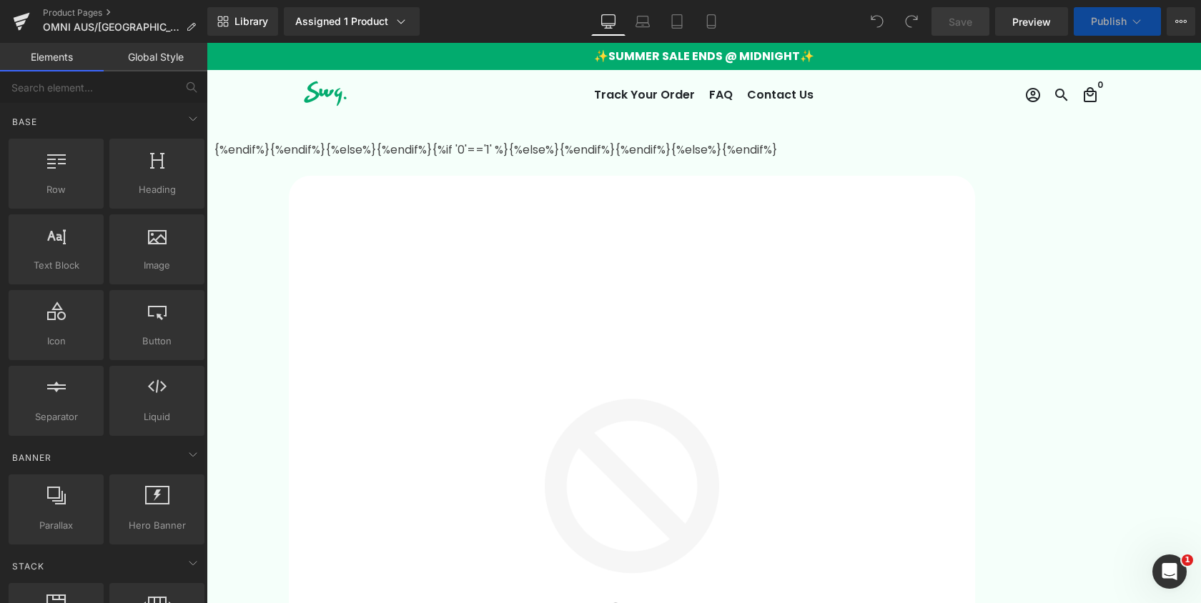
select select
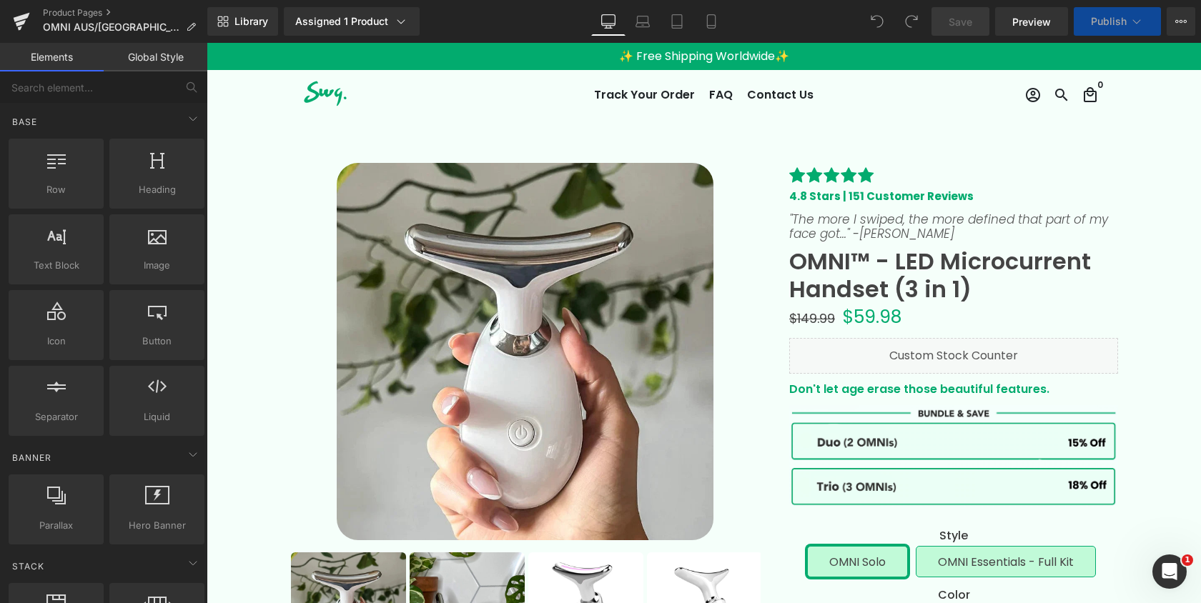
scroll to position [54, 0]
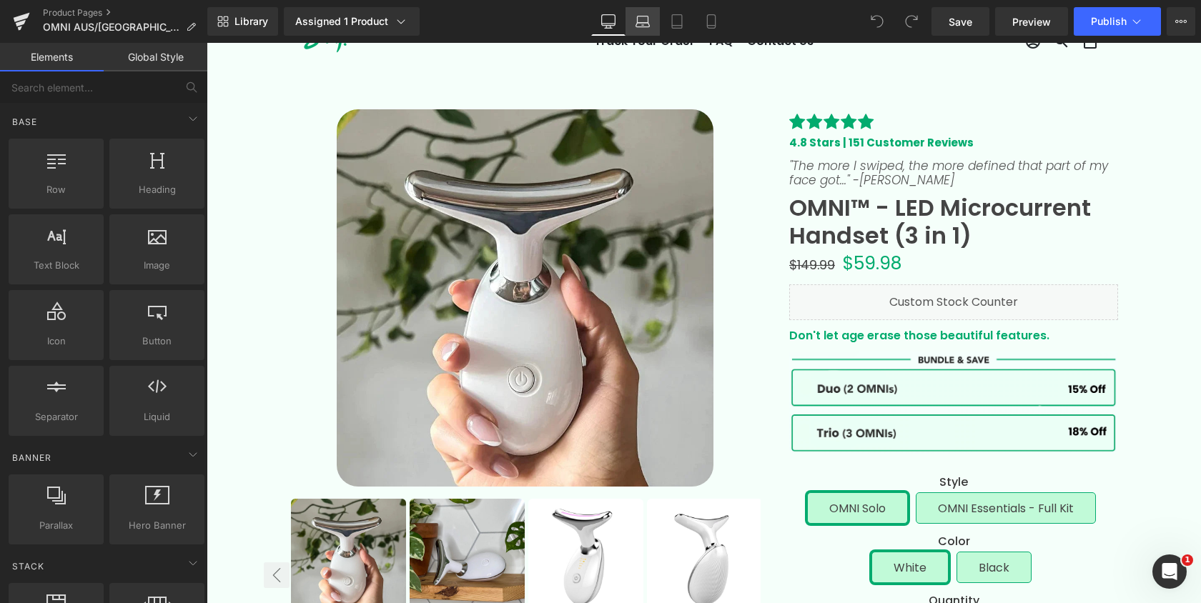
click at [642, 18] on icon at bounding box center [643, 21] width 14 height 14
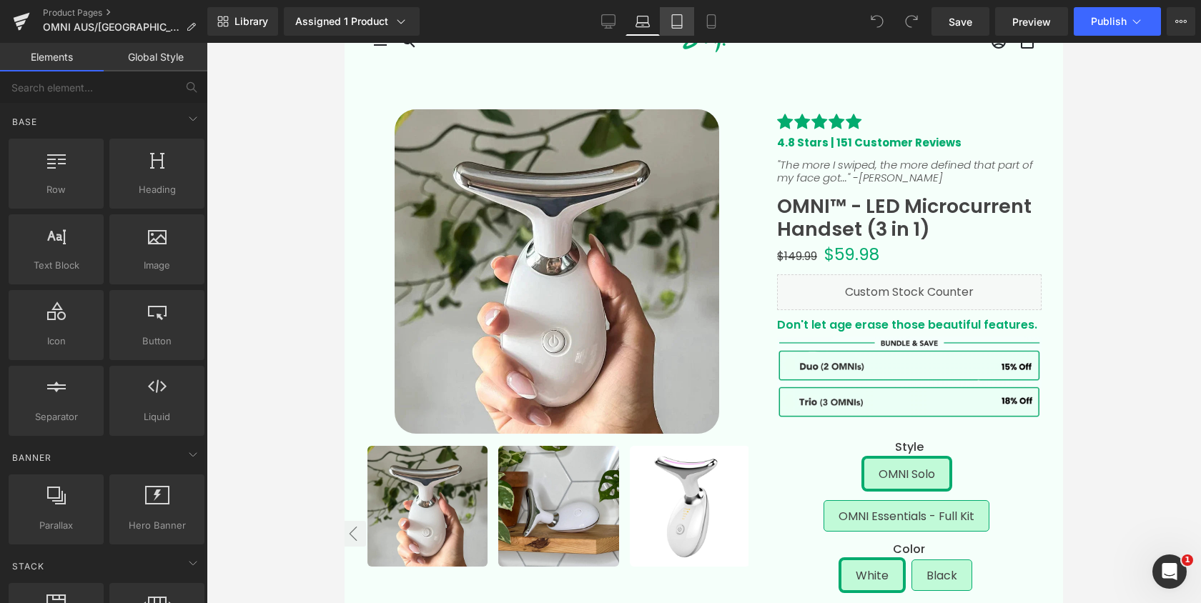
click at [678, 22] on icon at bounding box center [677, 21] width 14 height 14
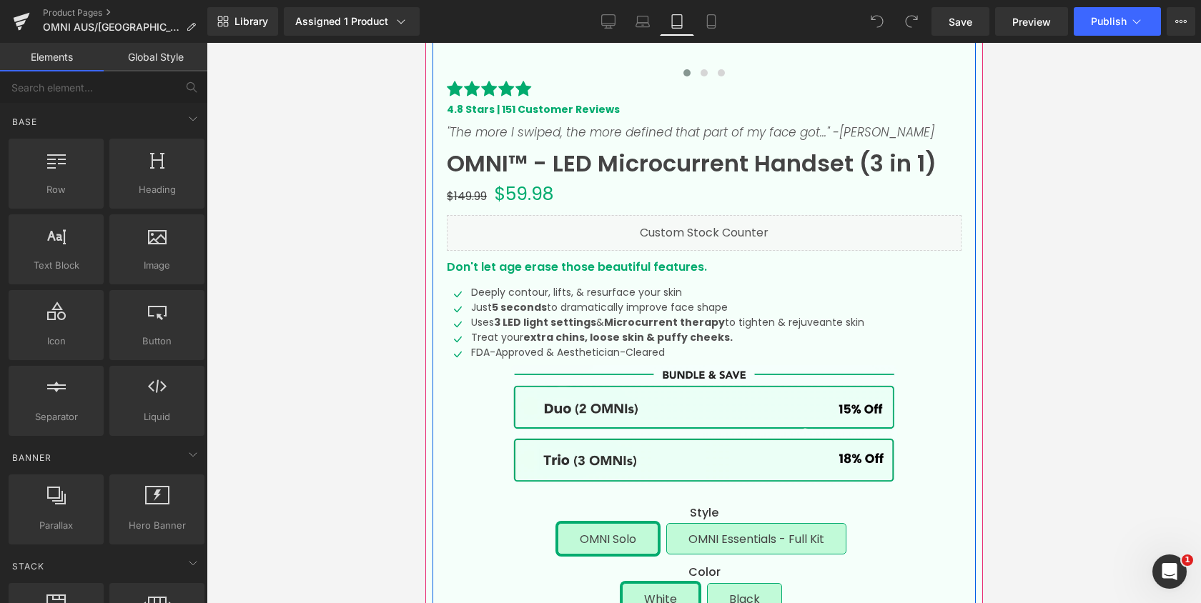
scroll to position [561, 0]
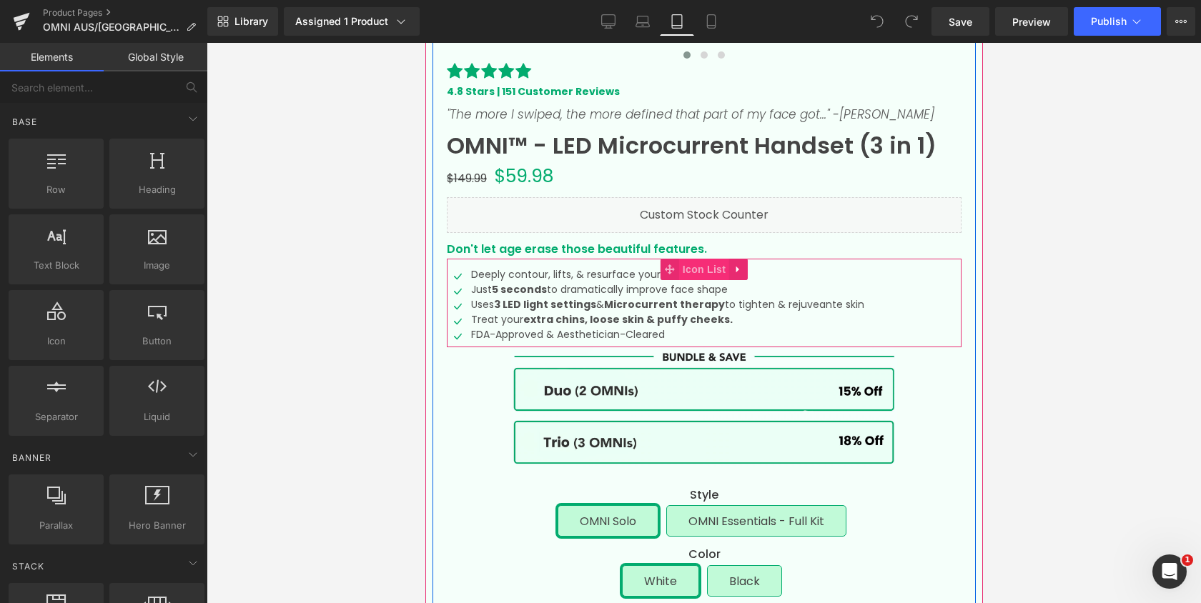
click at [703, 267] on span "Icon List" at bounding box center [704, 269] width 50 height 21
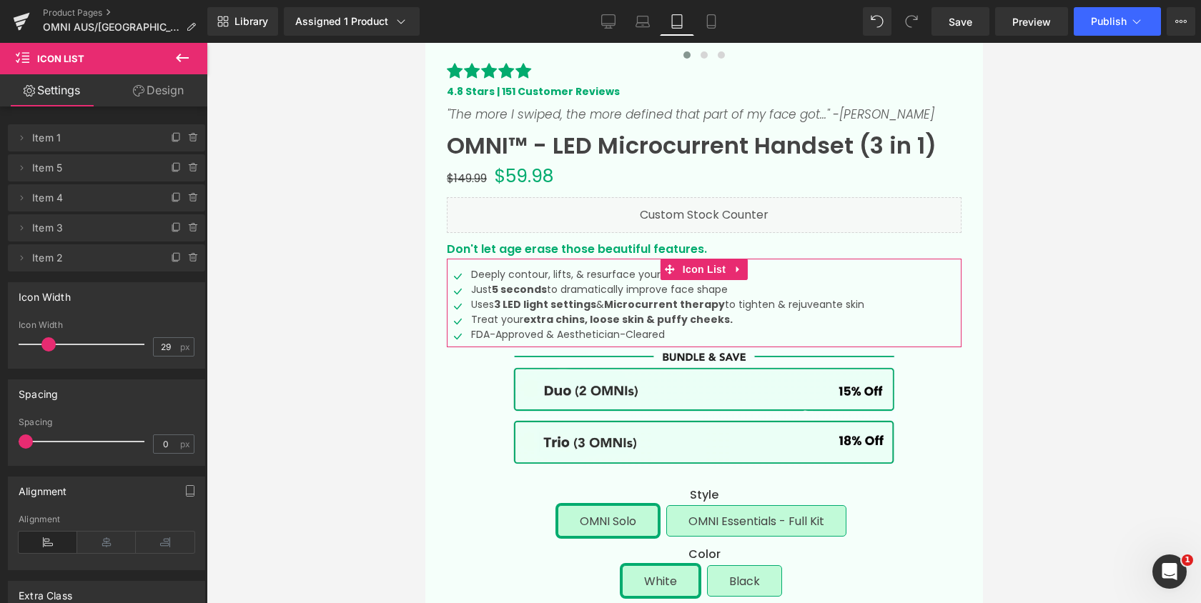
click at [152, 93] on link "Design" at bounding box center [159, 90] width 104 height 32
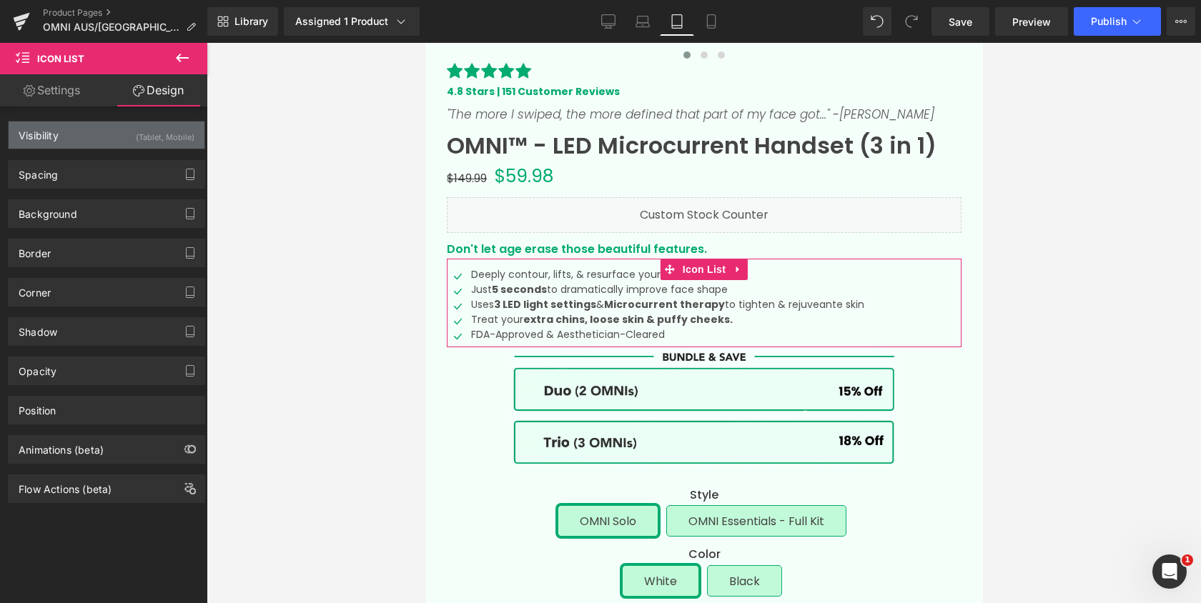
click at [150, 139] on div "(Tablet, Mobile)" at bounding box center [165, 134] width 59 height 24
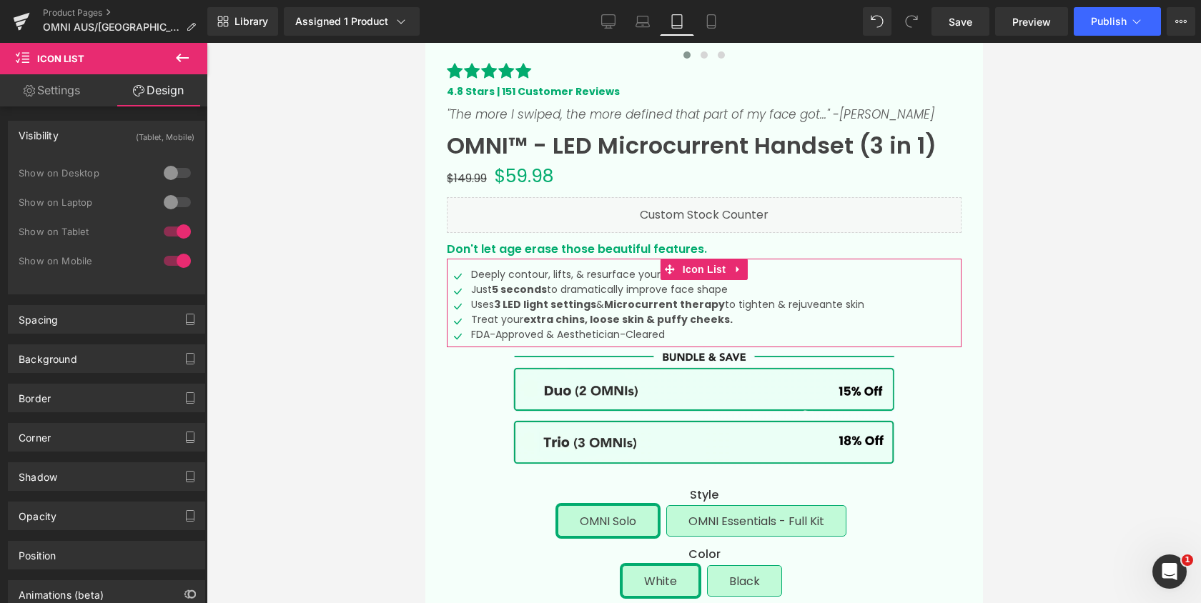
click at [177, 199] on div at bounding box center [177, 202] width 34 height 23
click at [175, 171] on div at bounding box center [177, 173] width 34 height 23
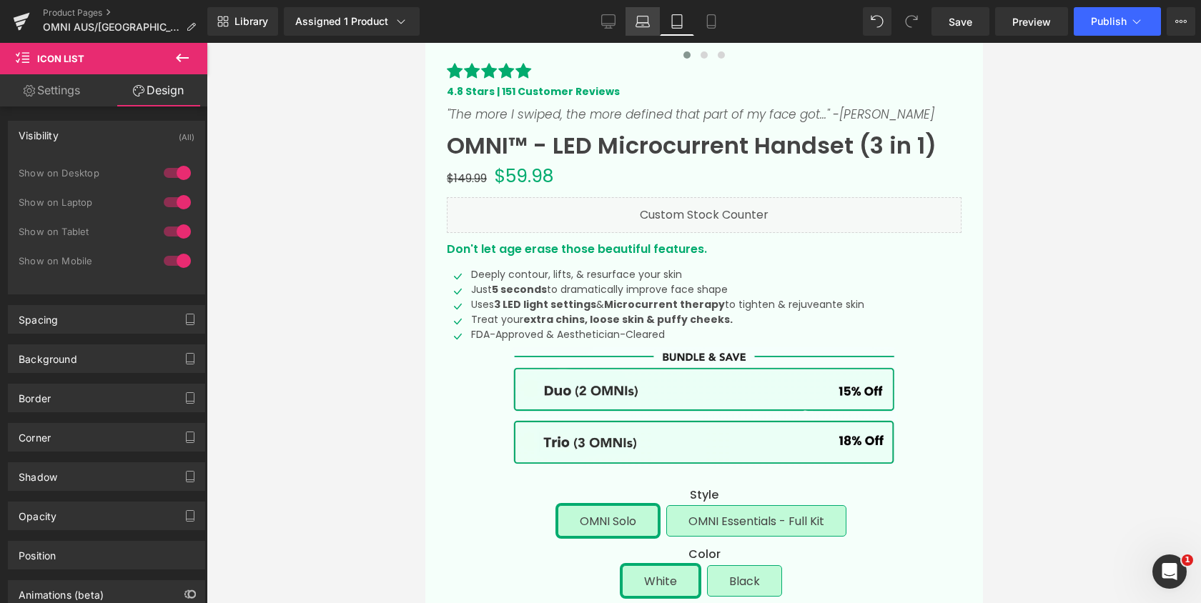
click at [636, 22] on icon at bounding box center [643, 21] width 14 height 14
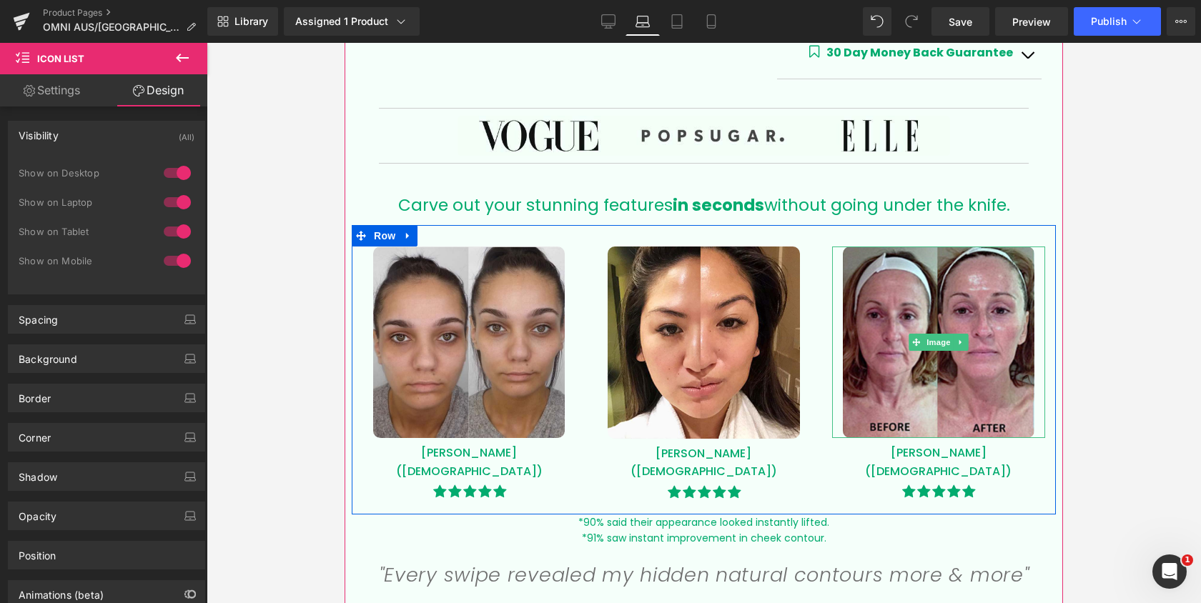
scroll to position [1084, 0]
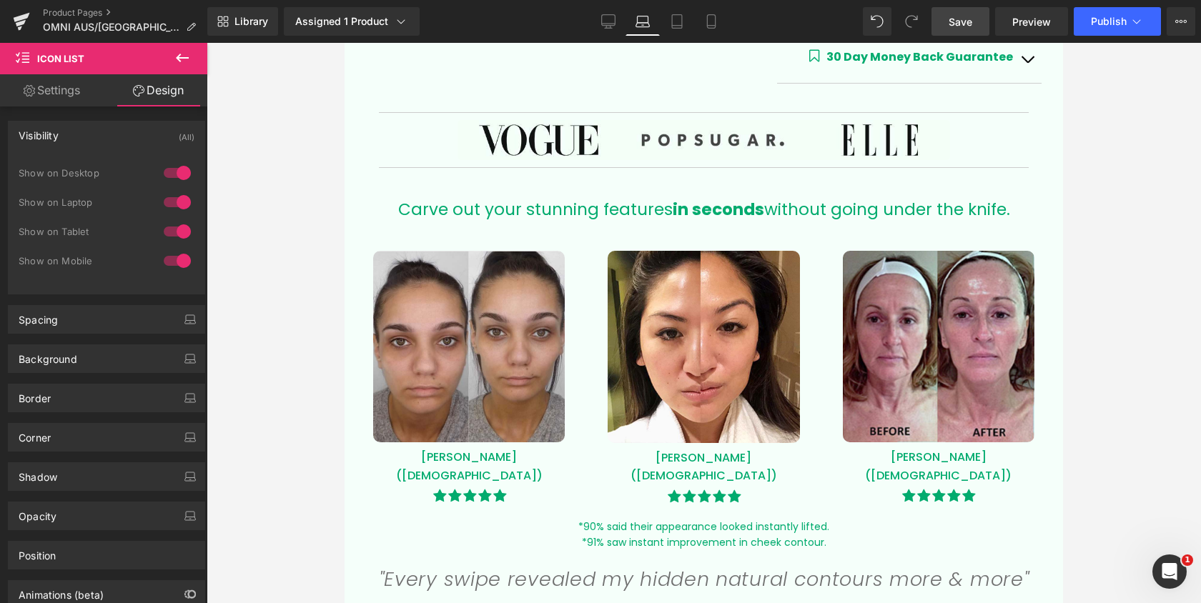
click at [966, 14] on span "Save" at bounding box center [961, 21] width 24 height 15
click at [1130, 26] on icon at bounding box center [1137, 21] width 14 height 14
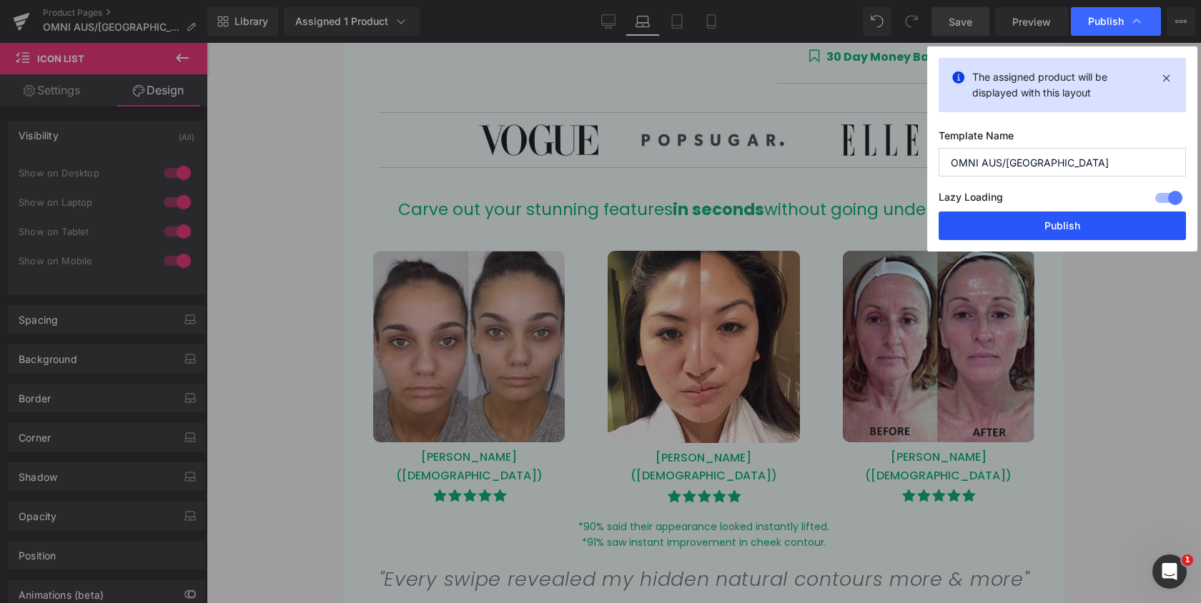
click at [1075, 221] on button "Publish" at bounding box center [1062, 226] width 247 height 29
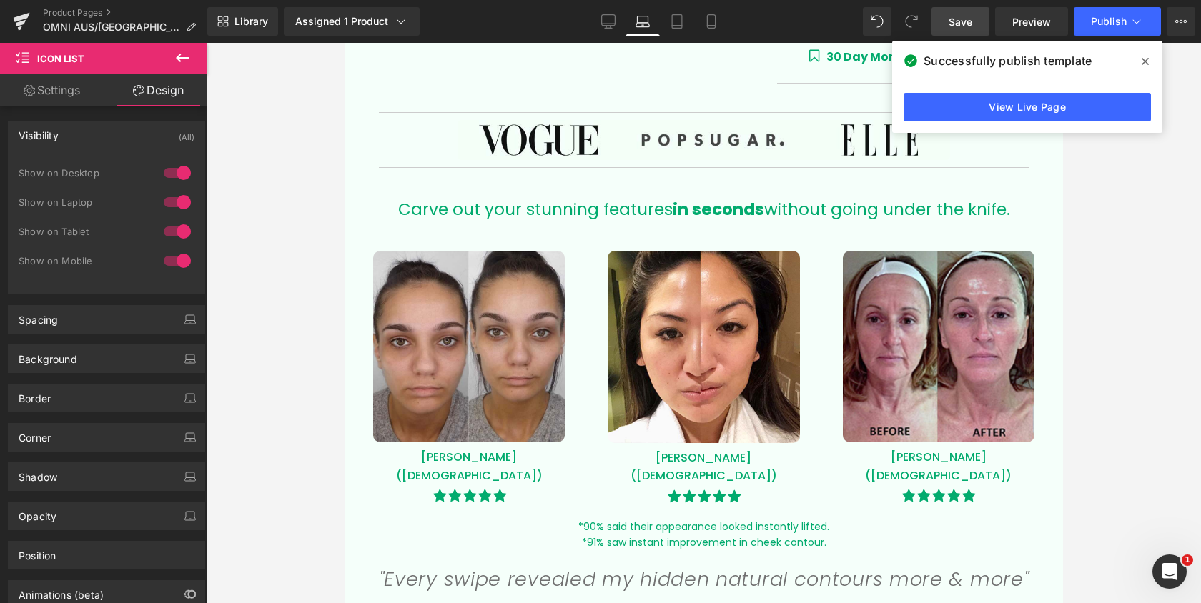
click at [1143, 63] on icon at bounding box center [1145, 61] width 7 height 11
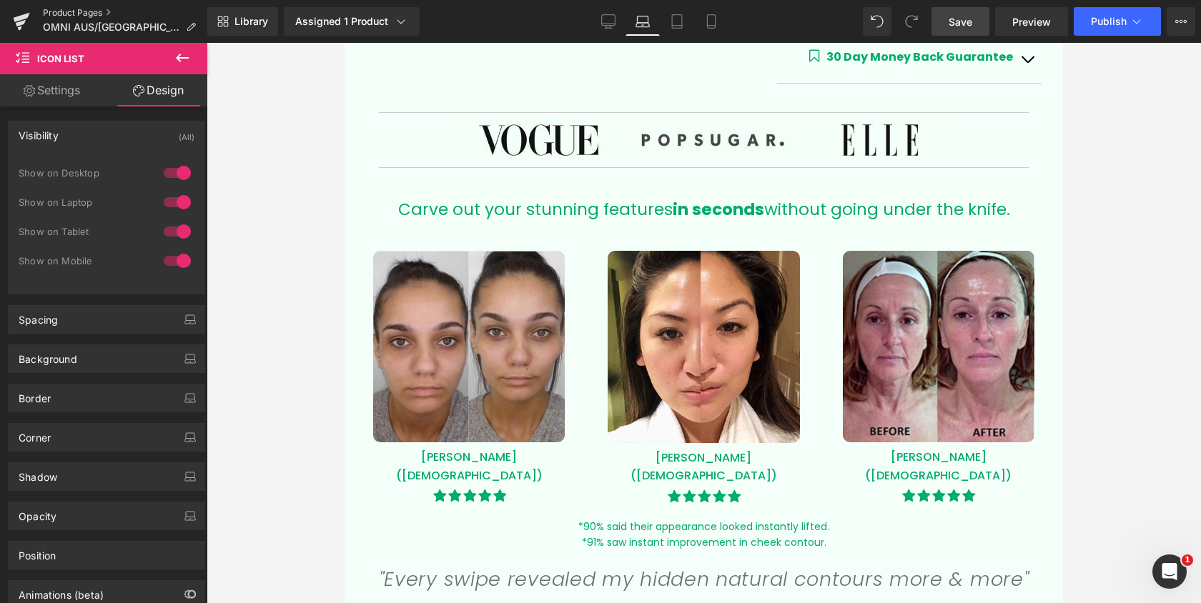
click at [73, 14] on link "Product Pages" at bounding box center [125, 12] width 164 height 11
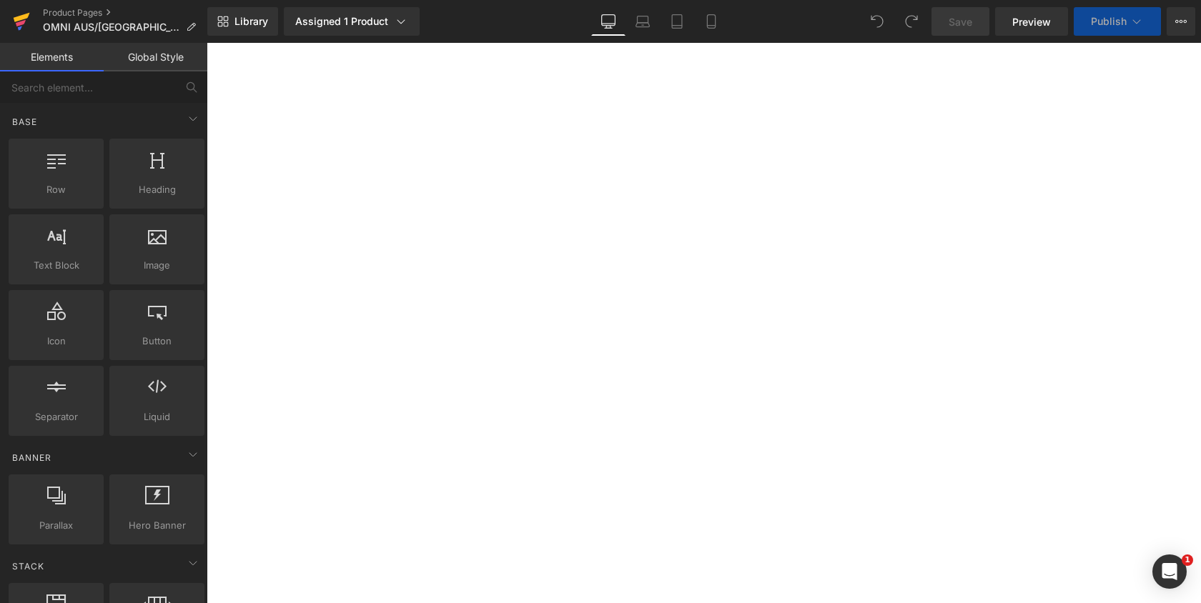
select select
